Goal: Task Accomplishment & Management: Use online tool/utility

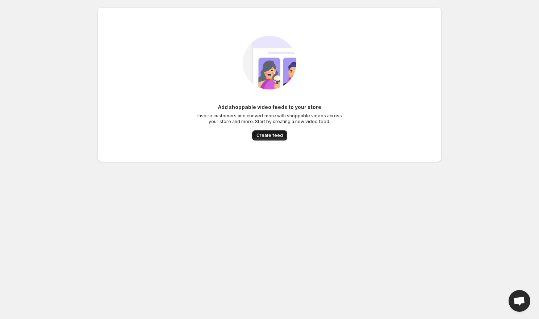
click at [274, 135] on span "Create feed" at bounding box center [270, 136] width 26 height 6
